Goal: Task Accomplishment & Management: Manage account settings

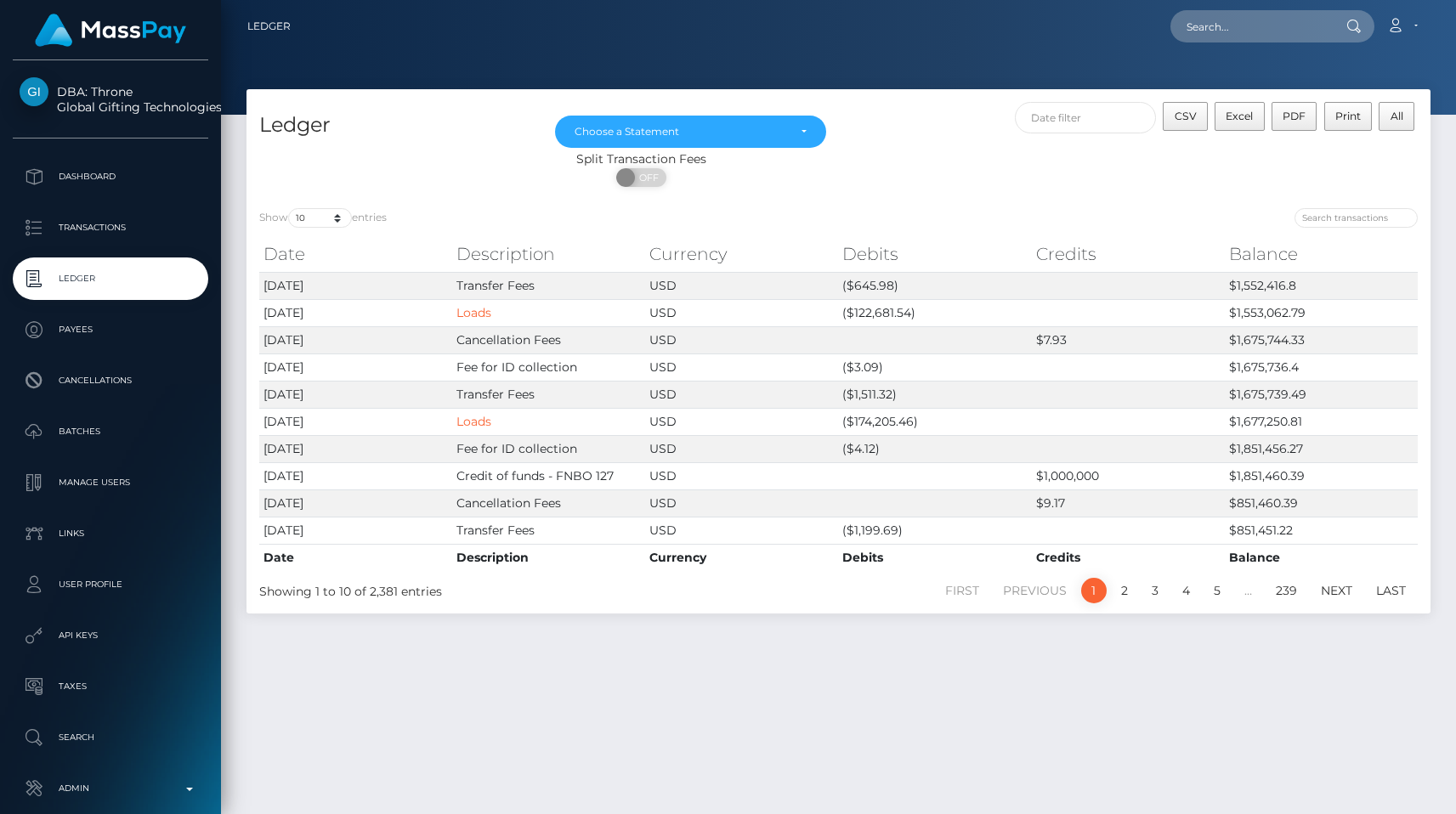
scroll to position [43, 0]
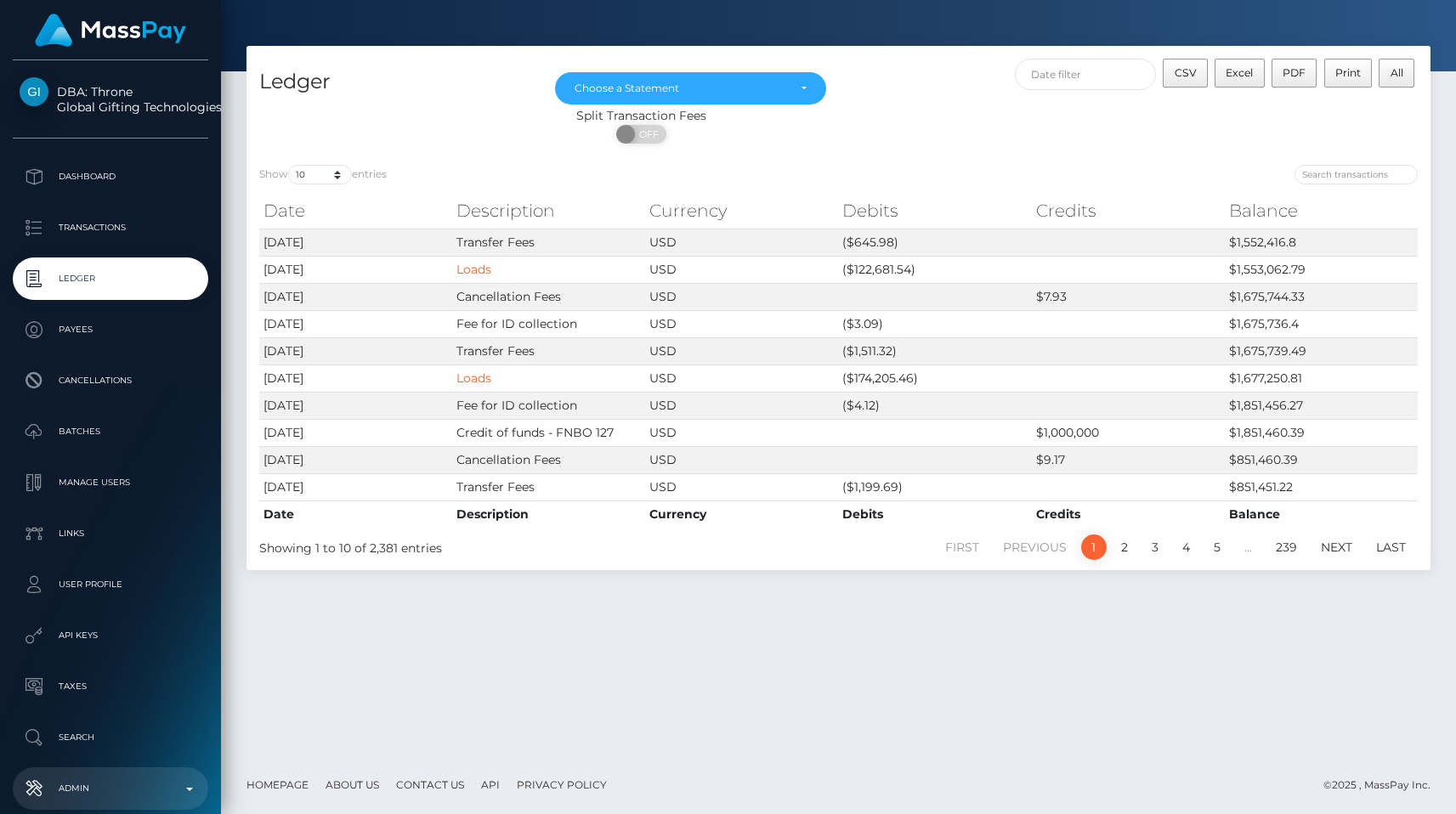
click at [133, 780] on p "Admin" at bounding box center [111, 789] width 182 height 25
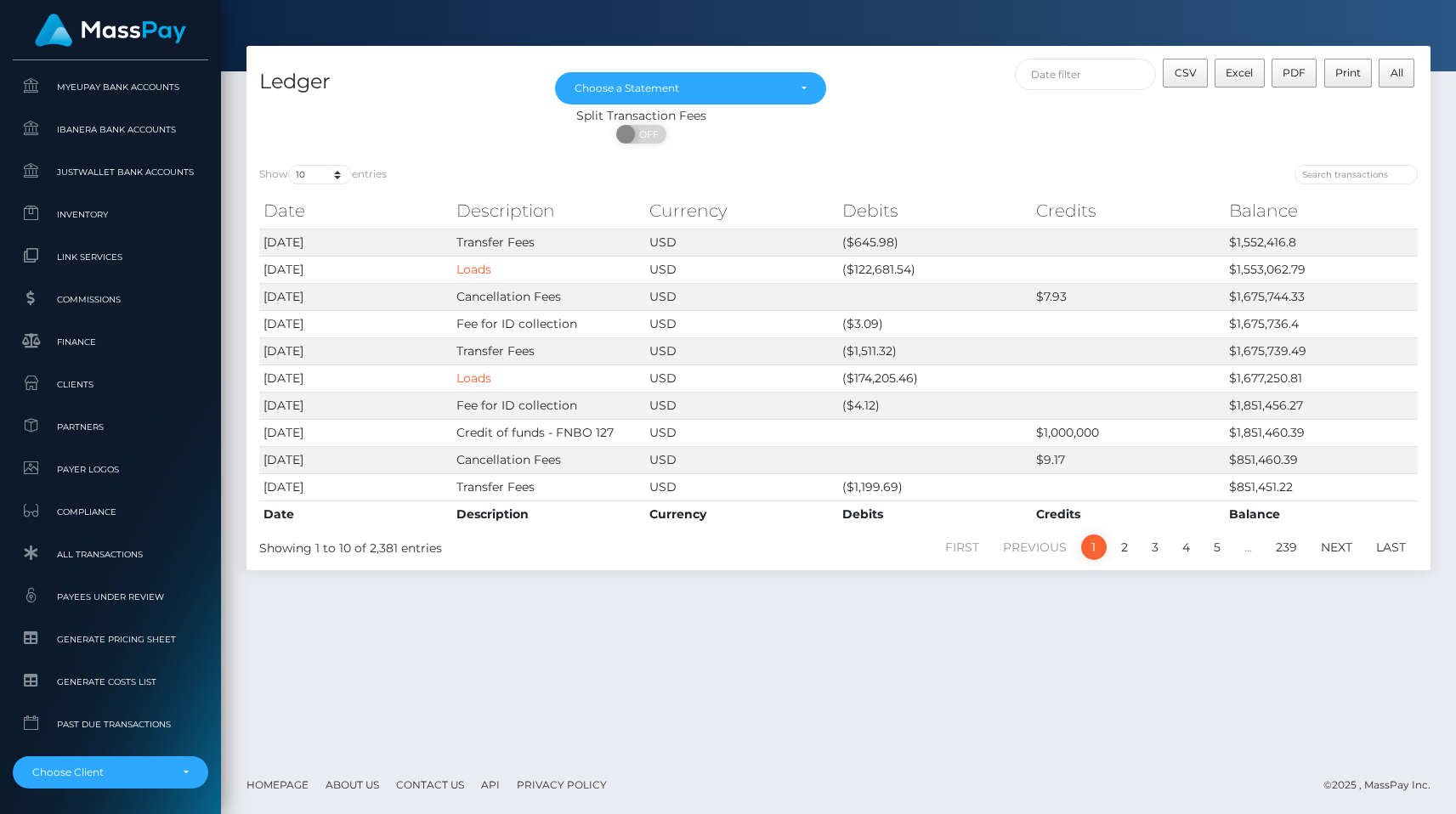
scroll to position [1003, 0]
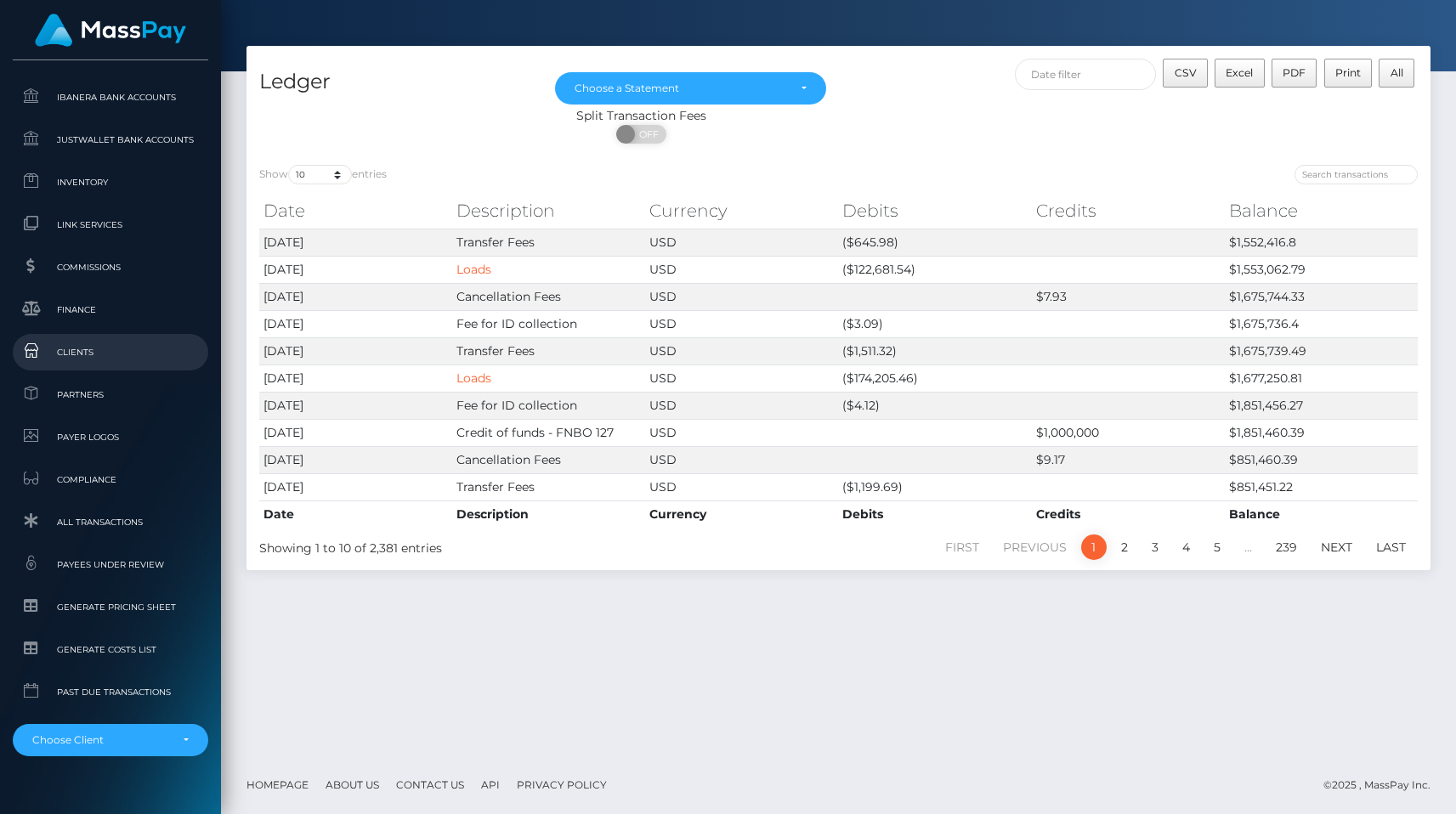
click at [85, 364] on link "Clients" at bounding box center [110, 352] width 196 height 37
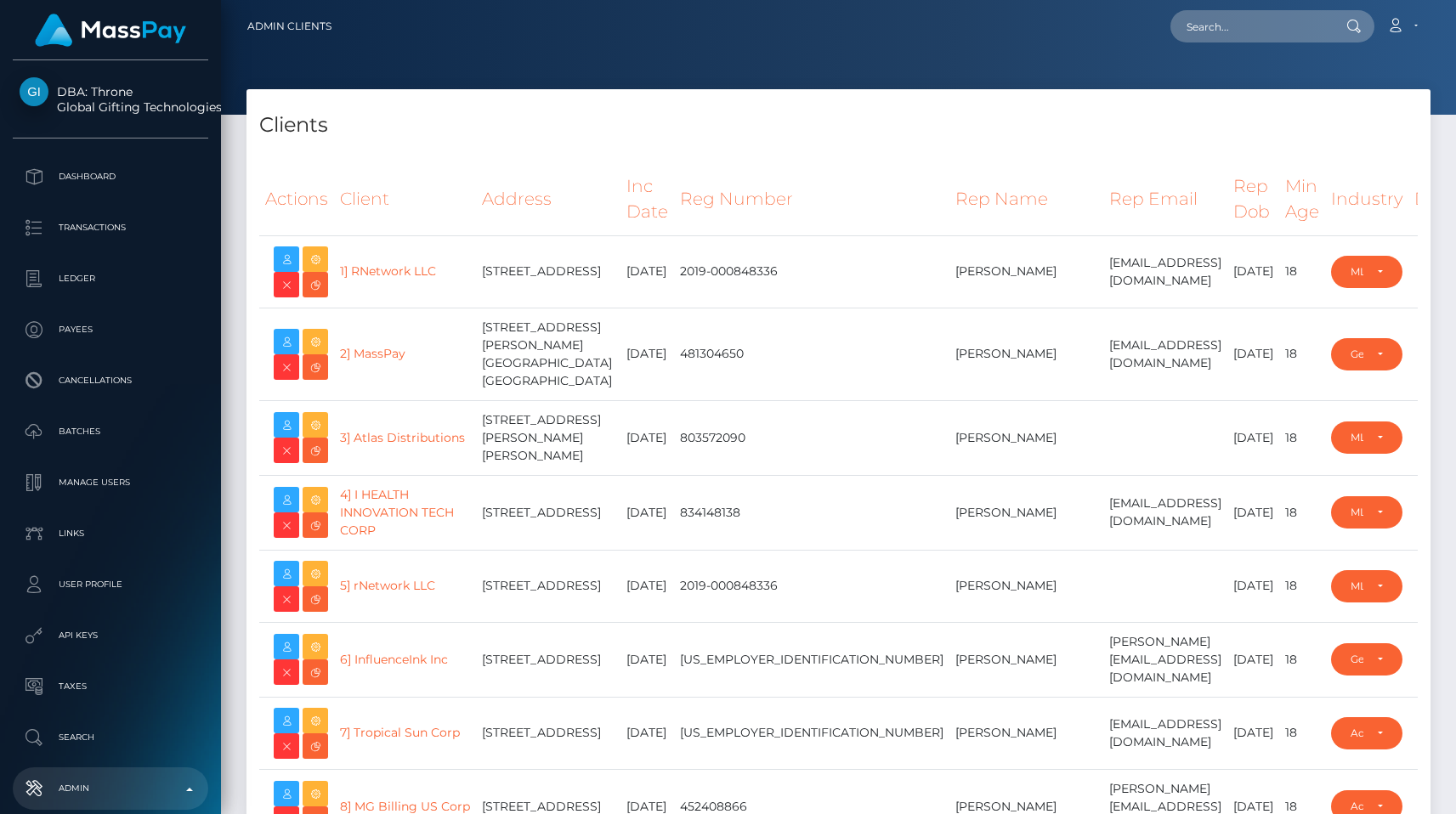
select select "223"
click at [1104, 173] on th "Rep Email" at bounding box center [1165, 199] width 124 height 72
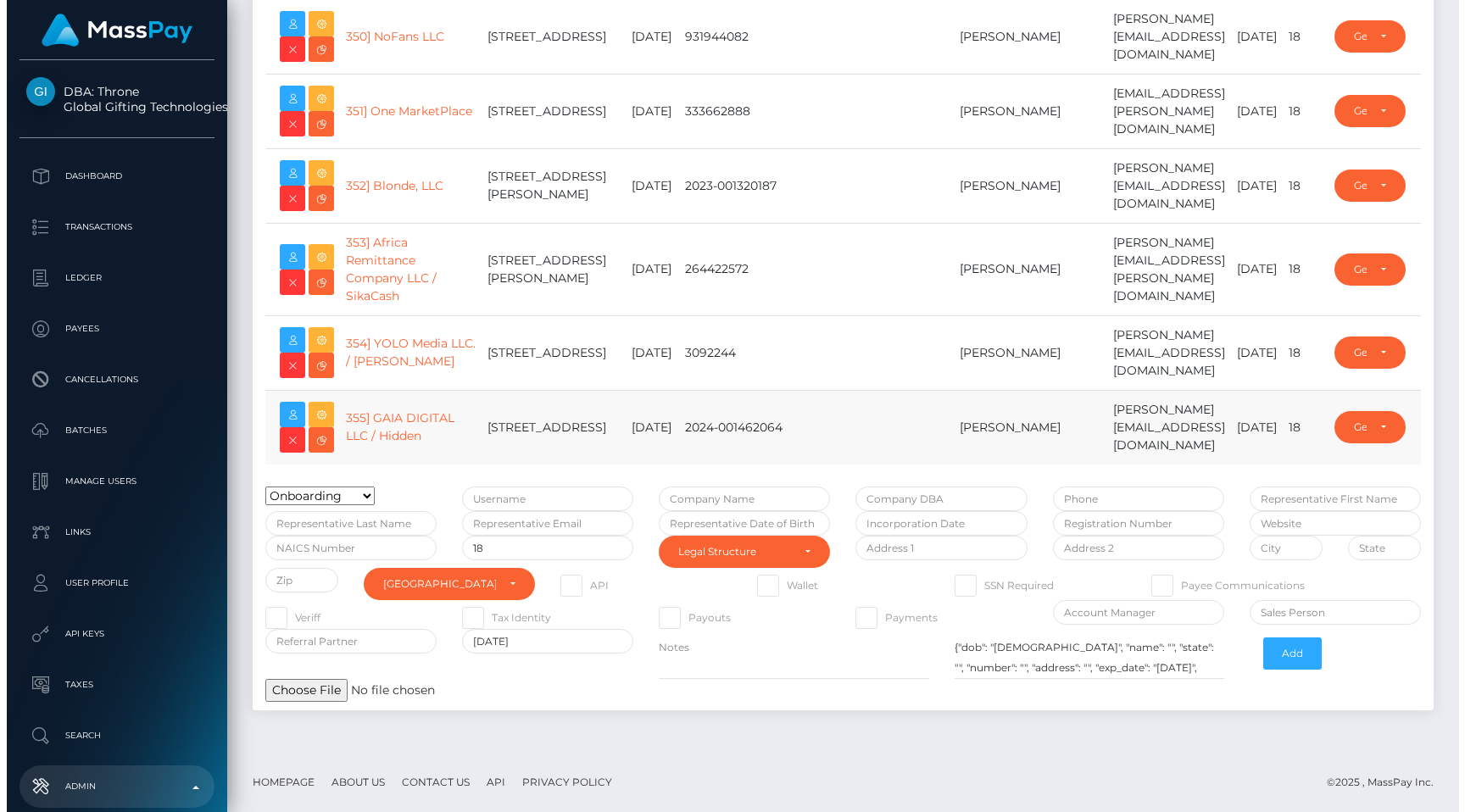
scroll to position [28789, 0]
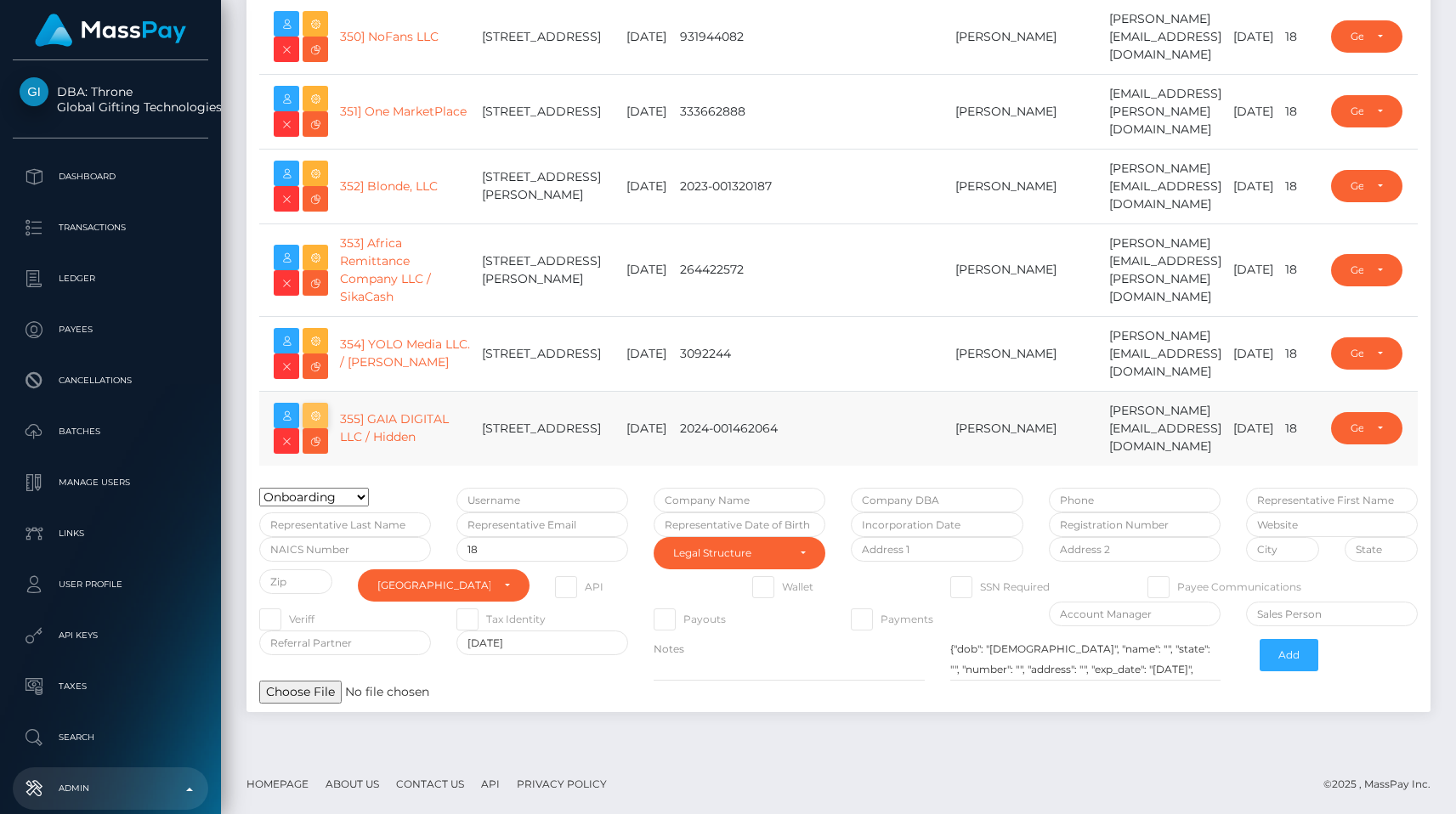
click at [310, 427] on icon at bounding box center [316, 415] width 21 height 21
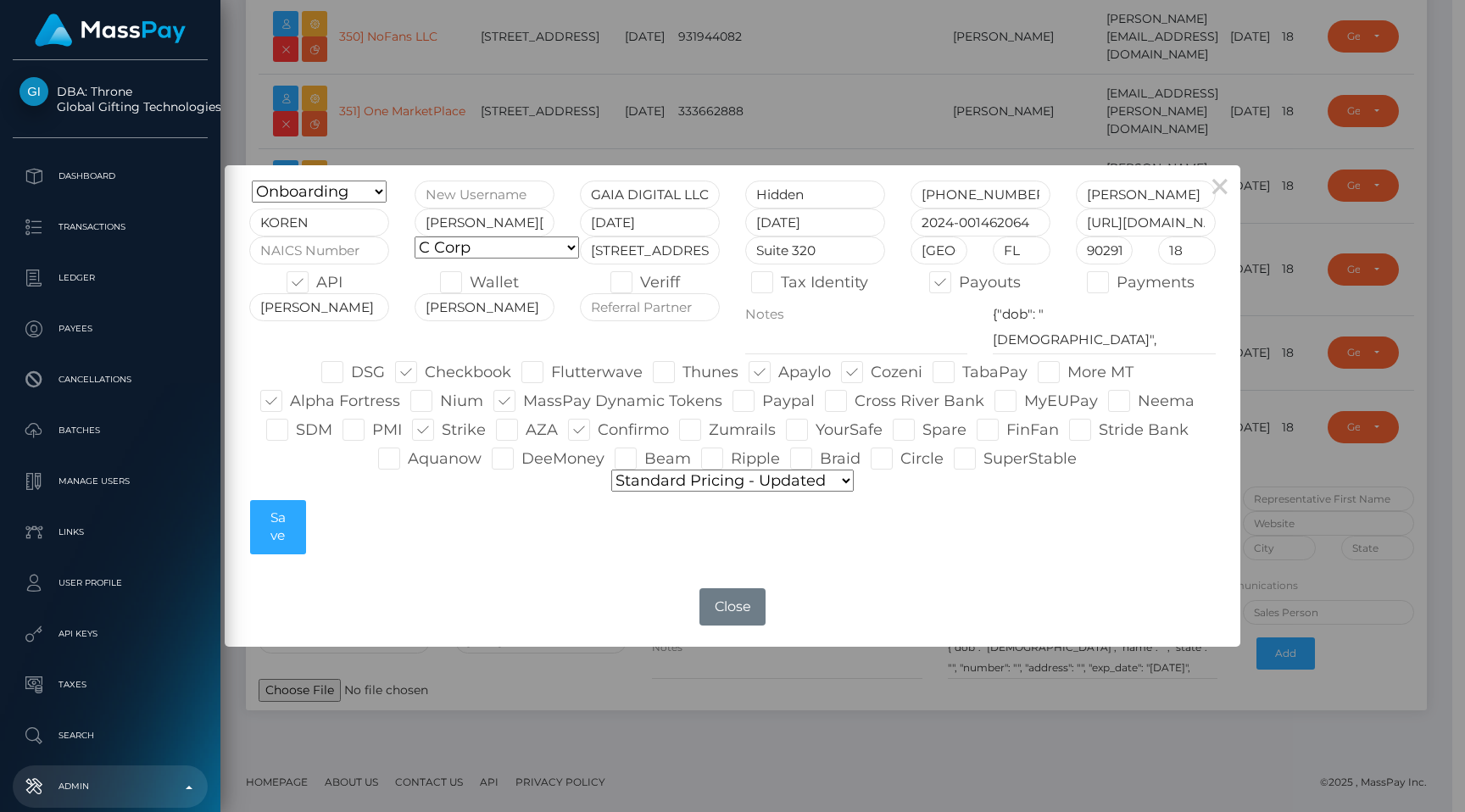
click at [947, 90] on div "× Onboarding Live Design Partner Internal Deactivated Declined GAIA DIGITAL LLC…" at bounding box center [732, 406] width 1465 height 812
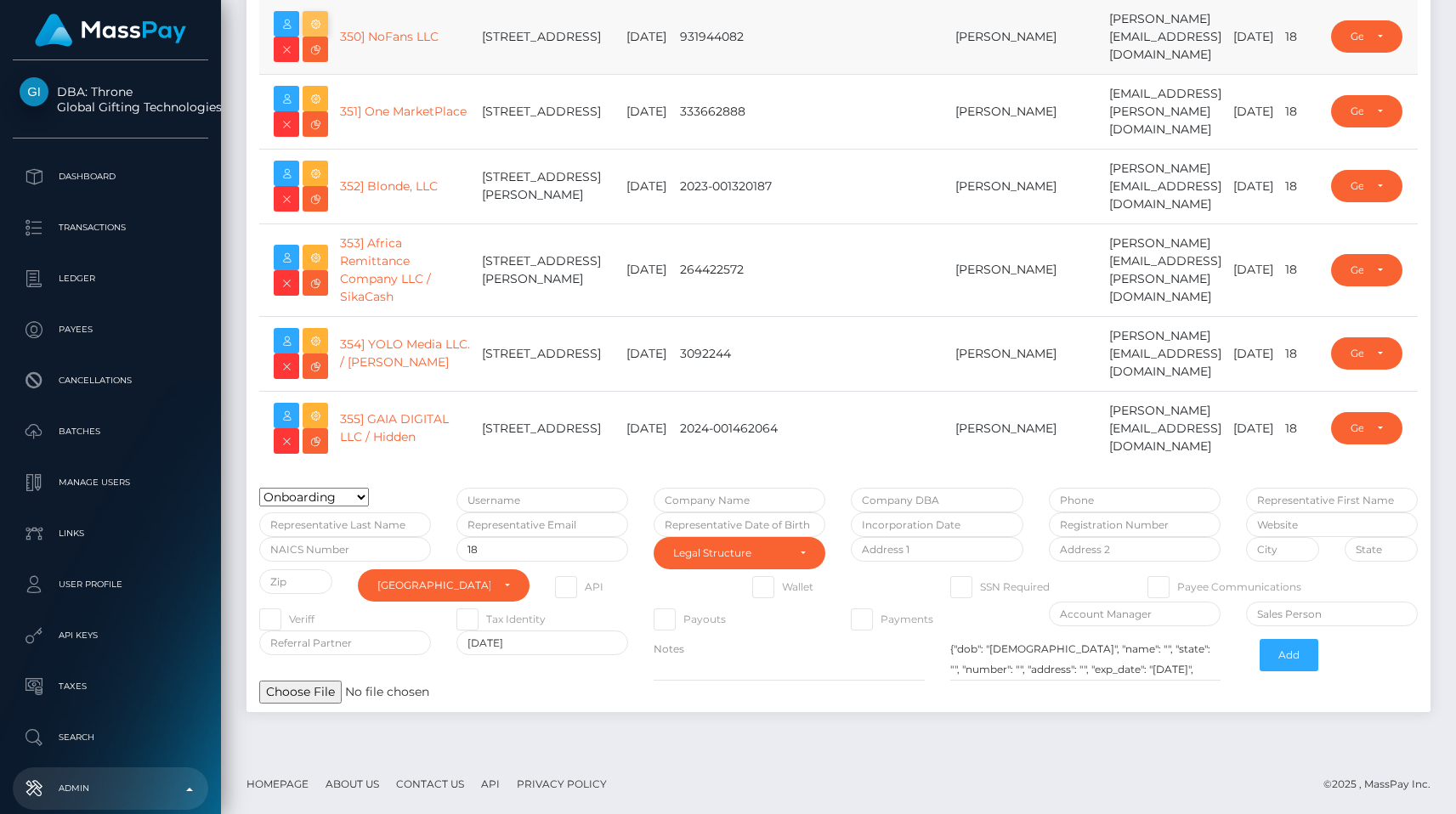
click at [327, 25] on button at bounding box center [315, 24] width 26 height 25
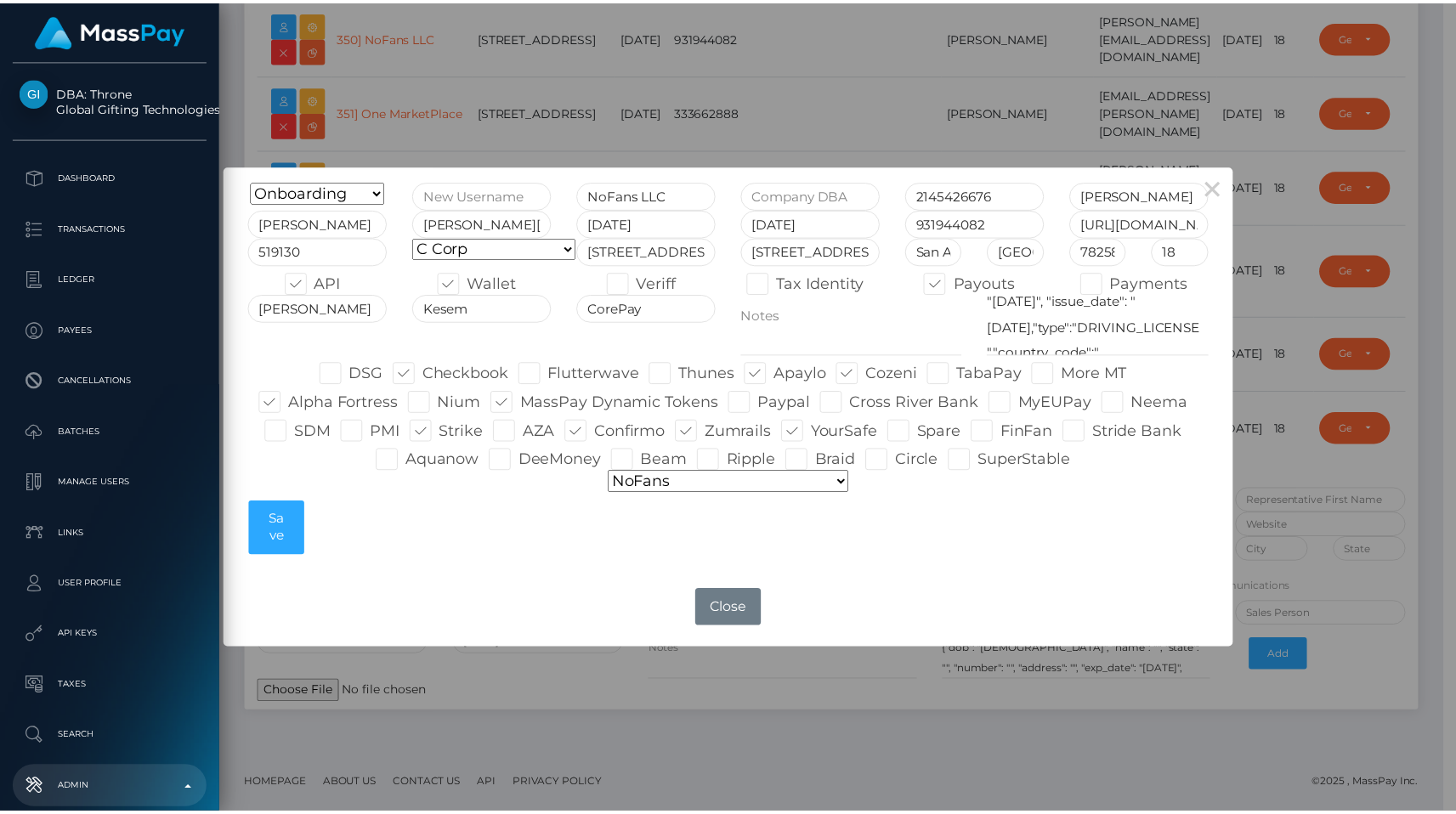
scroll to position [165, 0]
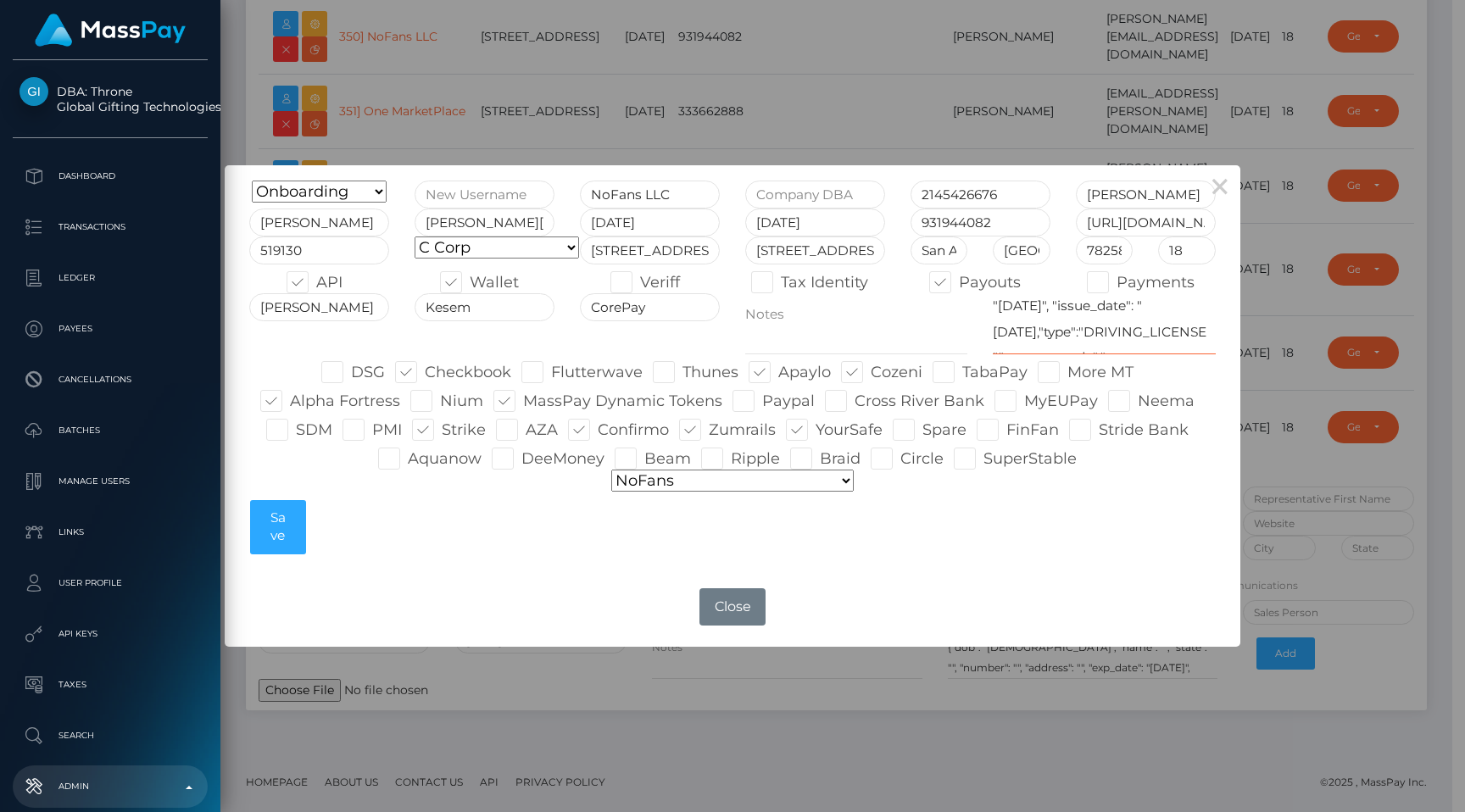
click at [1001, 330] on textarea "{"dob": "[DEMOGRAPHIC_DATA]", "name": "[PERSON_NAME]", "state": "[US_STATE]", "…" at bounding box center [1104, 324] width 222 height 62
type textarea "{"dob": "[DEMOGRAPHIC_DATA]", "name": "[PERSON_NAME]", "state": "[US_STATE]", "…"
click at [291, 520] on button "Save" at bounding box center [277, 528] width 55 height 55
